Goal: Transaction & Acquisition: Book appointment/travel/reservation

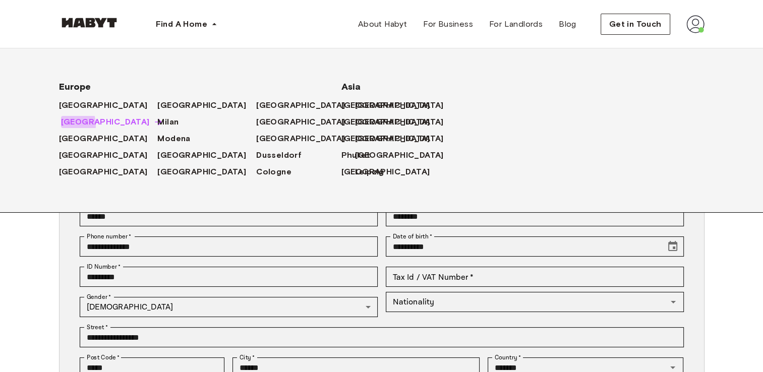
click at [66, 125] on span "[GEOGRAPHIC_DATA]" at bounding box center [105, 122] width 89 height 12
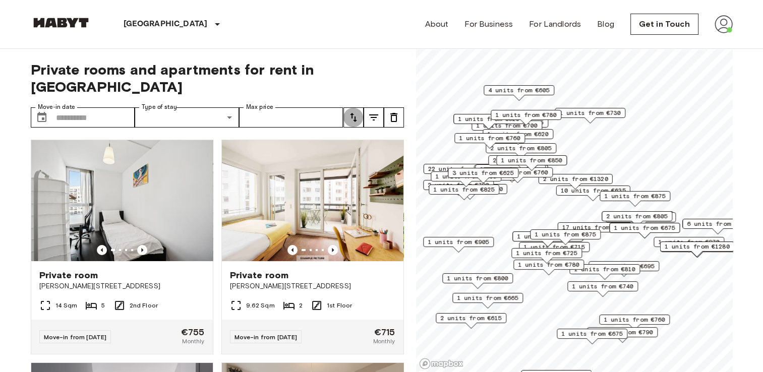
click at [354, 112] on icon "tune" at bounding box center [354, 118] width 12 height 12
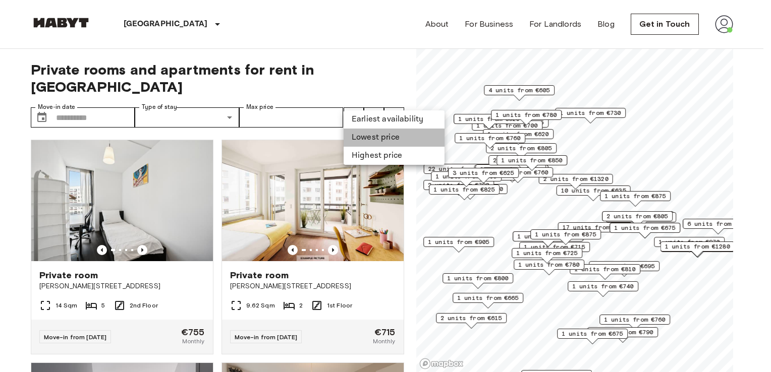
click at [369, 138] on li "Lowest price" at bounding box center [394, 138] width 101 height 18
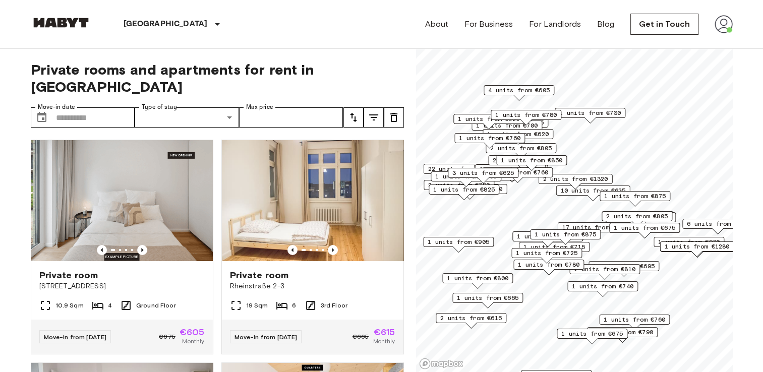
click at [470, 316] on span "2 units from €615" at bounding box center [471, 318] width 62 height 9
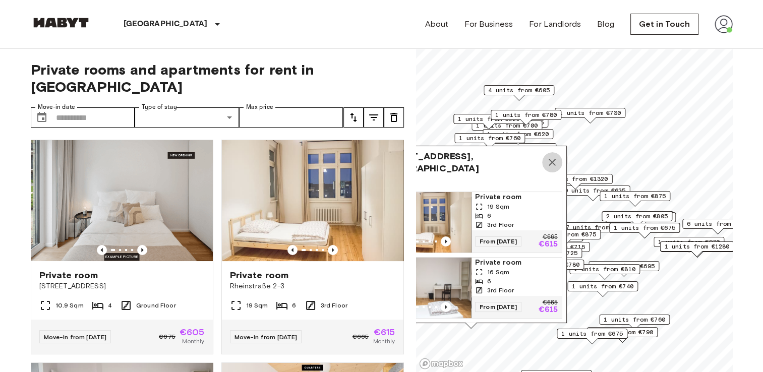
click at [552, 159] on icon "Map marker" at bounding box center [552, 162] width 7 height 7
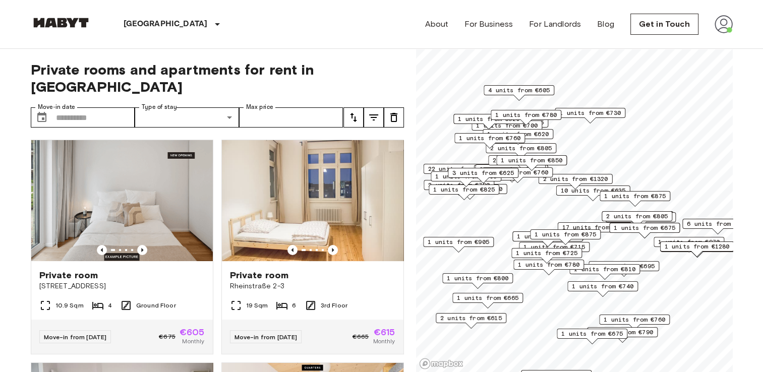
click at [490, 300] on span "1 units from €665" at bounding box center [488, 298] width 62 height 9
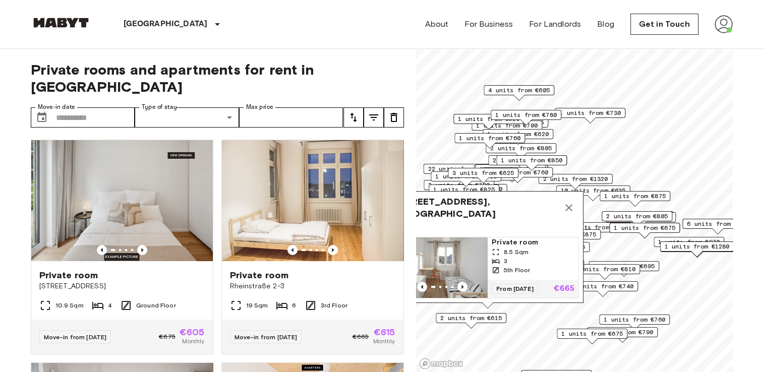
click at [583, 336] on span "1 units from €675" at bounding box center [593, 333] width 62 height 9
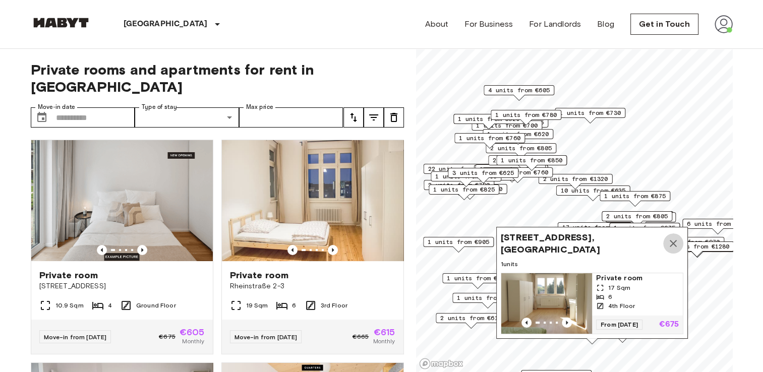
click at [676, 240] on icon "Map marker" at bounding box center [673, 243] width 7 height 7
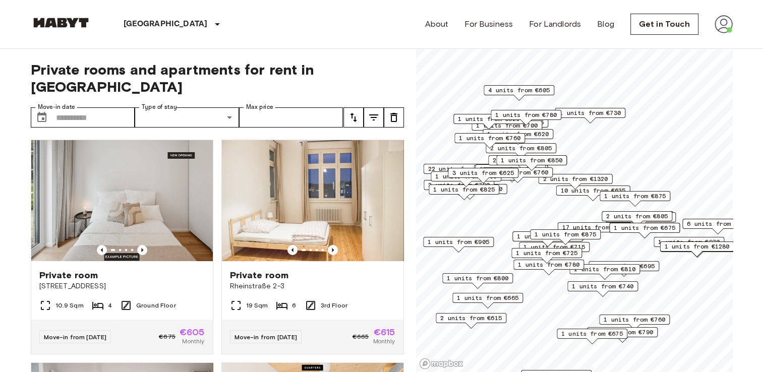
click at [651, 333] on span "1 units from €790" at bounding box center [623, 332] width 62 height 9
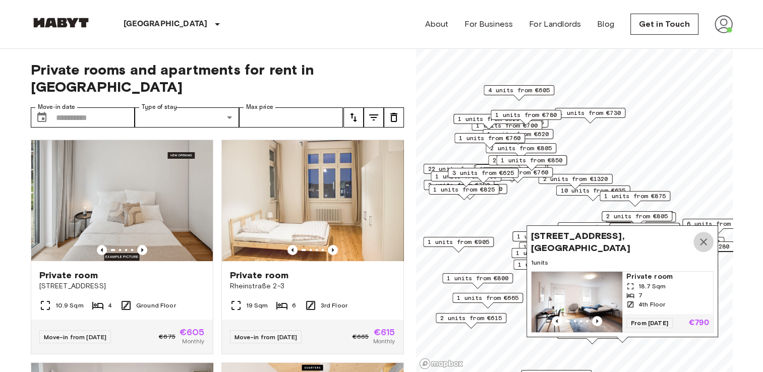
click at [704, 236] on icon "Map marker" at bounding box center [704, 242] width 12 height 12
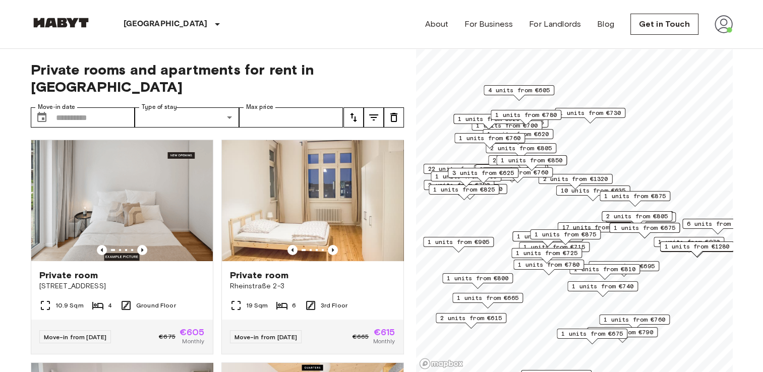
click at [372, 115] on icon "tune" at bounding box center [373, 118] width 9 height 6
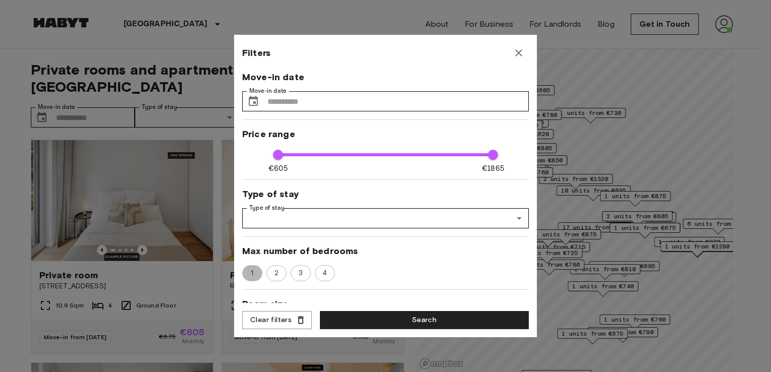
click at [252, 271] on span "1" at bounding box center [252, 273] width 14 height 10
click at [277, 274] on span "2" at bounding box center [276, 273] width 15 height 10
type input "**"
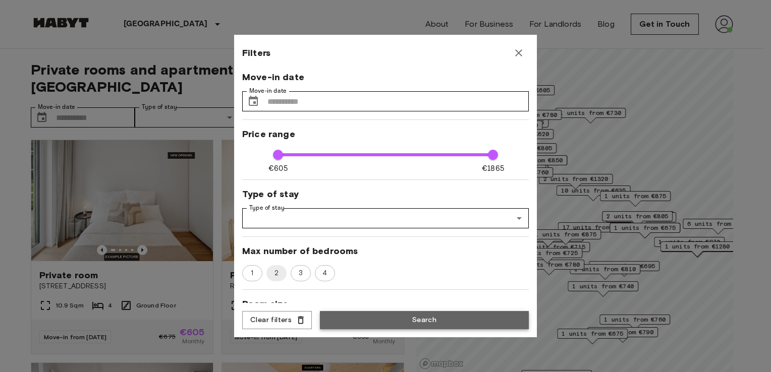
click at [385, 320] on button "Search" at bounding box center [424, 320] width 209 height 19
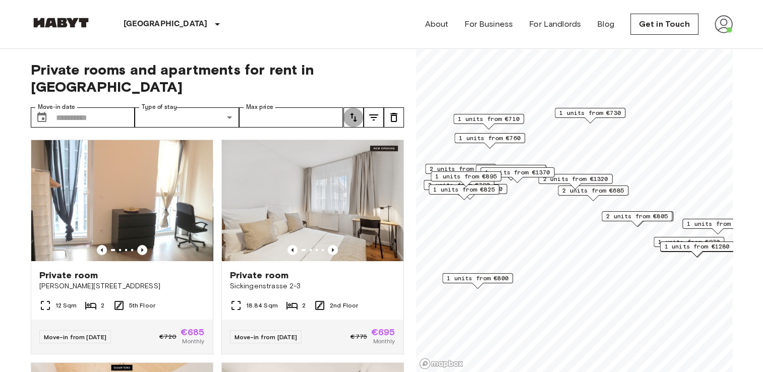
click at [351, 112] on icon "tune" at bounding box center [354, 118] width 12 height 12
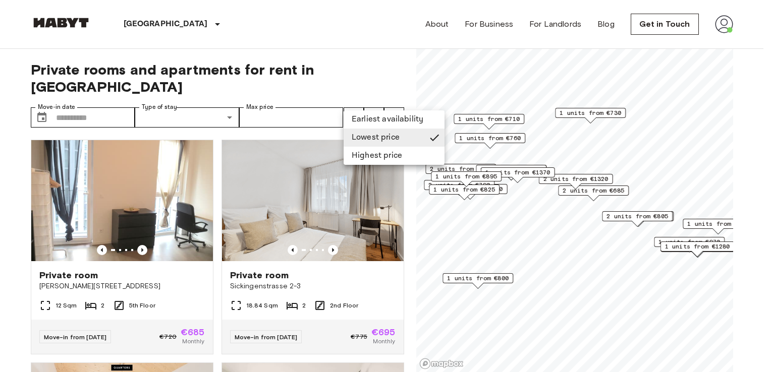
click at [333, 42] on div at bounding box center [385, 186] width 771 height 372
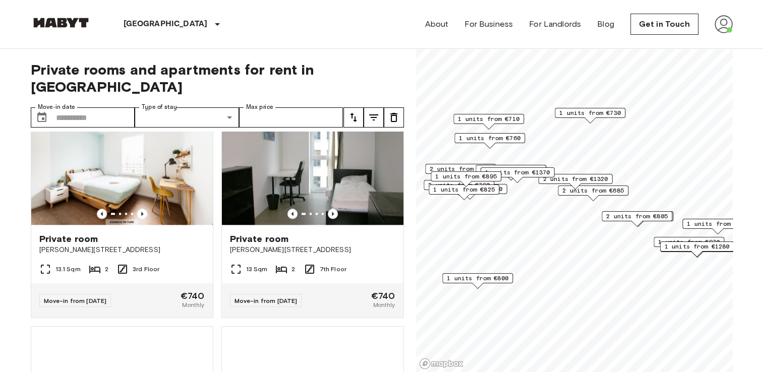
scroll to position [1155, 0]
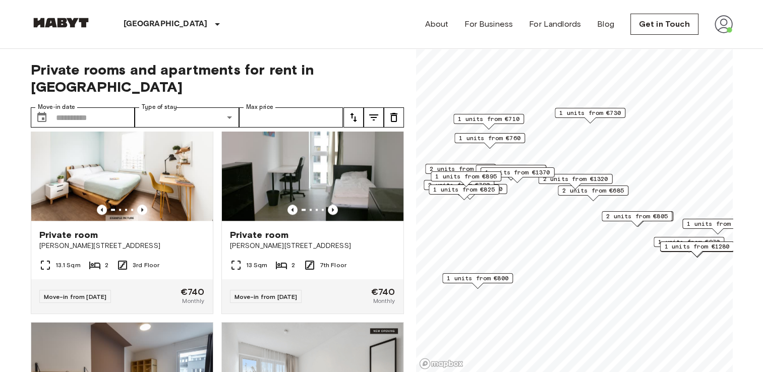
click at [602, 192] on span "2 units from €685" at bounding box center [594, 190] width 62 height 9
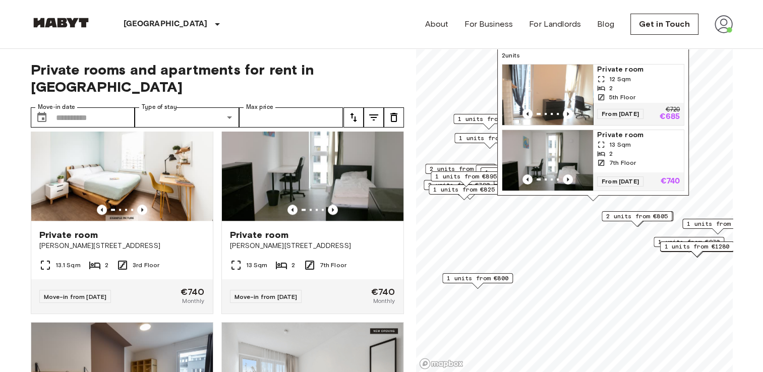
click at [394, 60] on div "Private rooms and apartments for rent in Berlin Move-in date ​ Move-in date Typ…" at bounding box center [217, 211] width 373 height 324
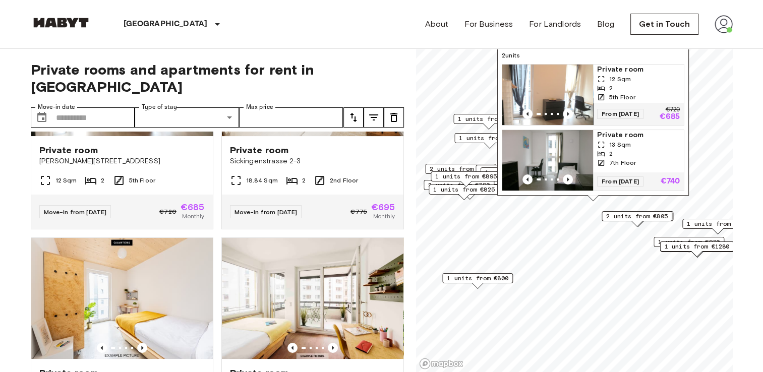
scroll to position [0, 0]
